Goal: Task Accomplishment & Management: Manage account settings

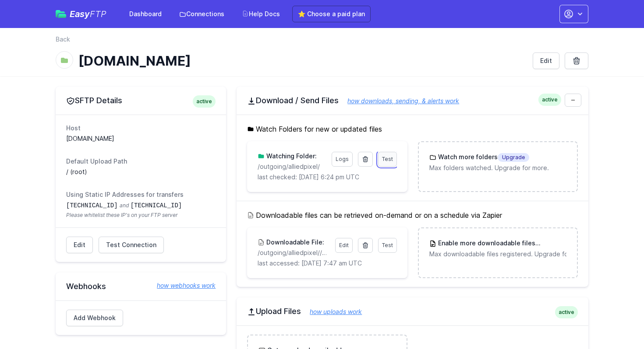
click at [388, 159] on span "Test" at bounding box center [387, 159] width 11 height 7
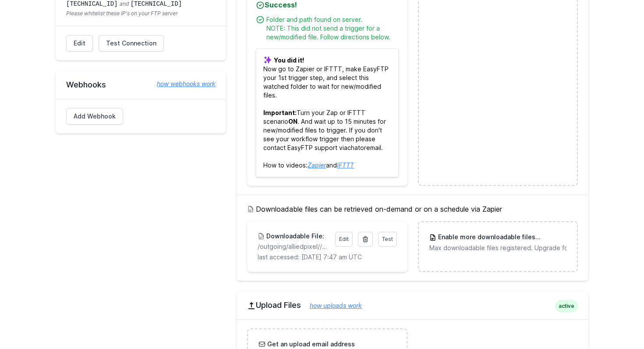
scroll to position [203, 0]
click at [387, 238] on span "Test" at bounding box center [387, 238] width 11 height 7
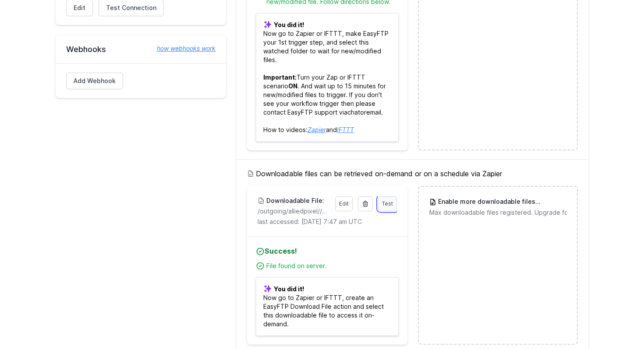
scroll to position [240, 0]
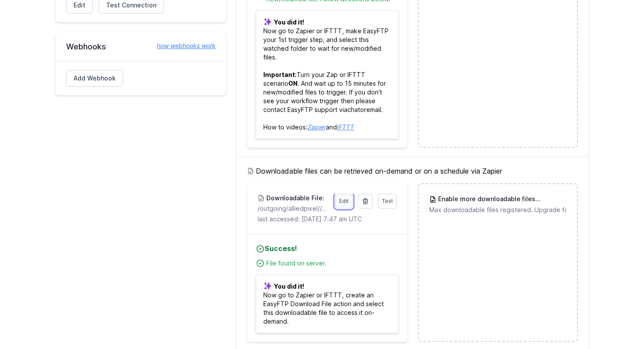
click at [346, 202] on link "Edit" at bounding box center [344, 201] width 18 height 15
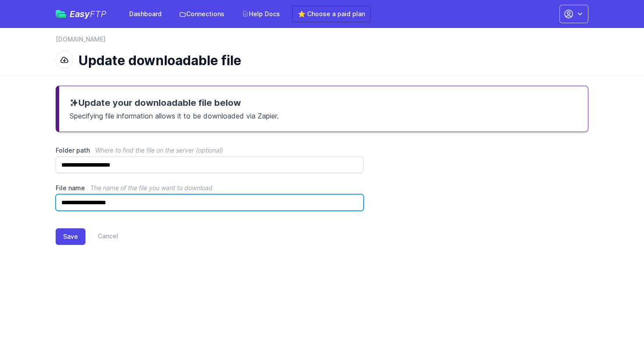
click at [116, 203] on input "**********" at bounding box center [210, 202] width 308 height 17
type input "**********"
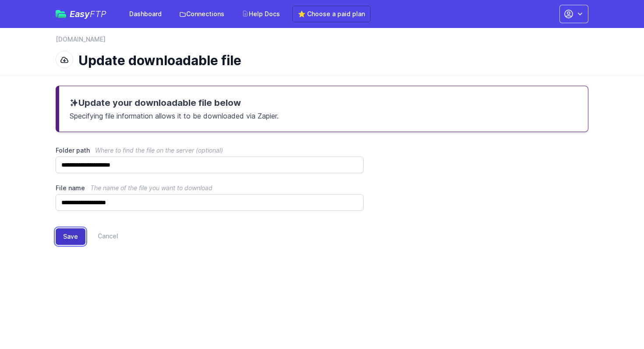
click at [72, 237] on button "Save" at bounding box center [71, 237] width 30 height 17
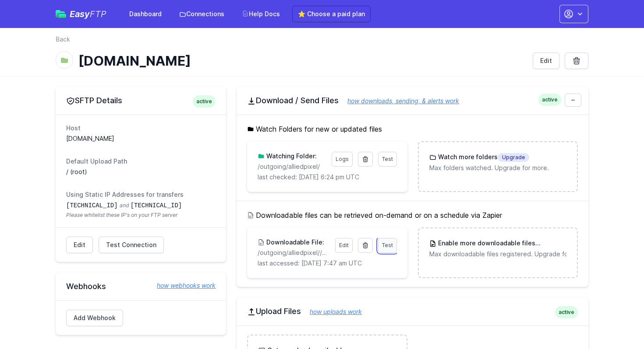
click at [388, 245] on span "Test" at bounding box center [387, 245] width 11 height 7
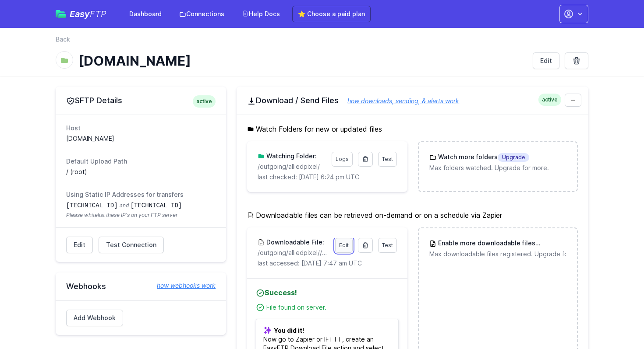
click at [345, 246] on link "Edit" at bounding box center [344, 245] width 18 height 15
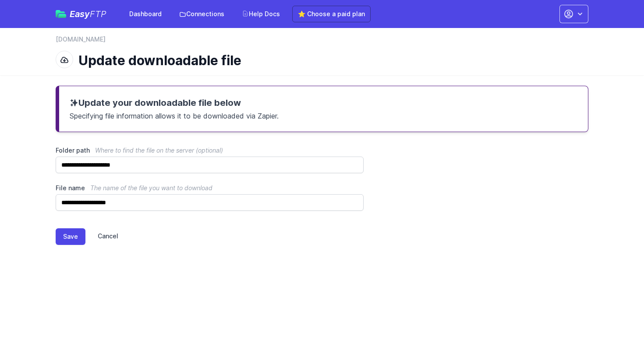
click at [110, 239] on link "Cancel" at bounding box center [101, 237] width 33 height 17
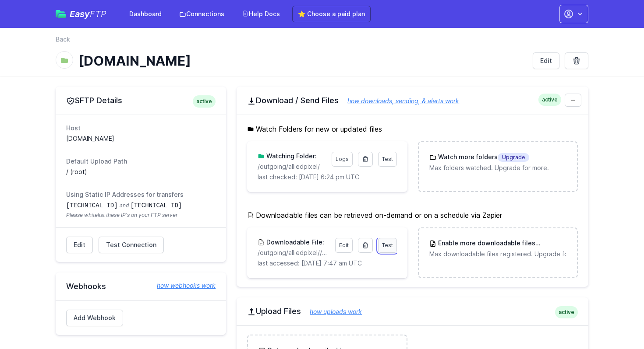
click at [389, 243] on span "Test" at bounding box center [387, 245] width 11 height 7
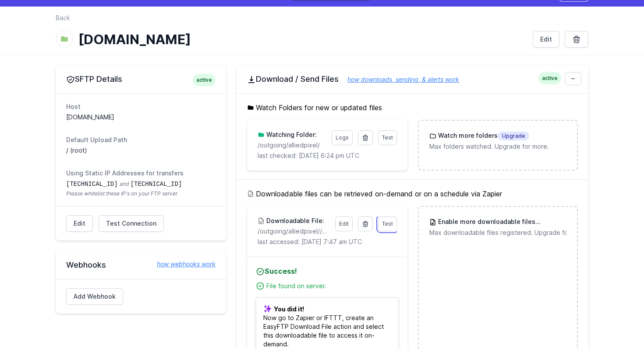
scroll to position [10, 0]
